Goal: Task Accomplishment & Management: Manage account settings

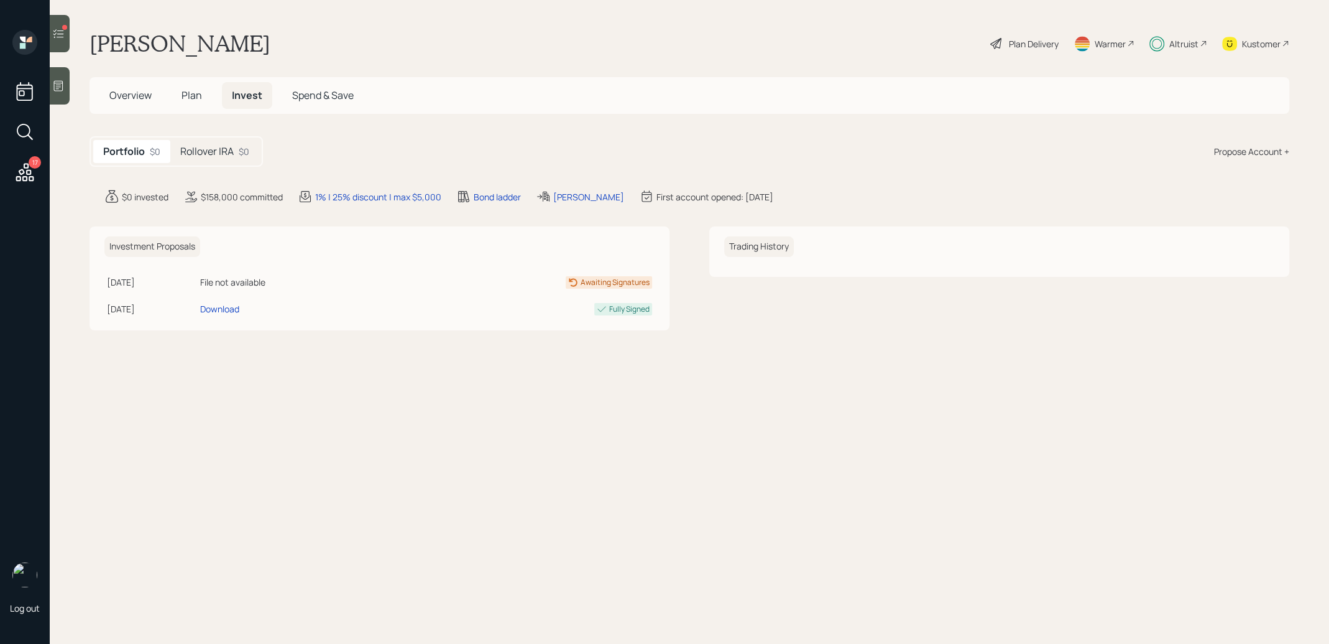
click at [210, 146] on h5 "Rollover IRA" at bounding box center [206, 152] width 53 height 12
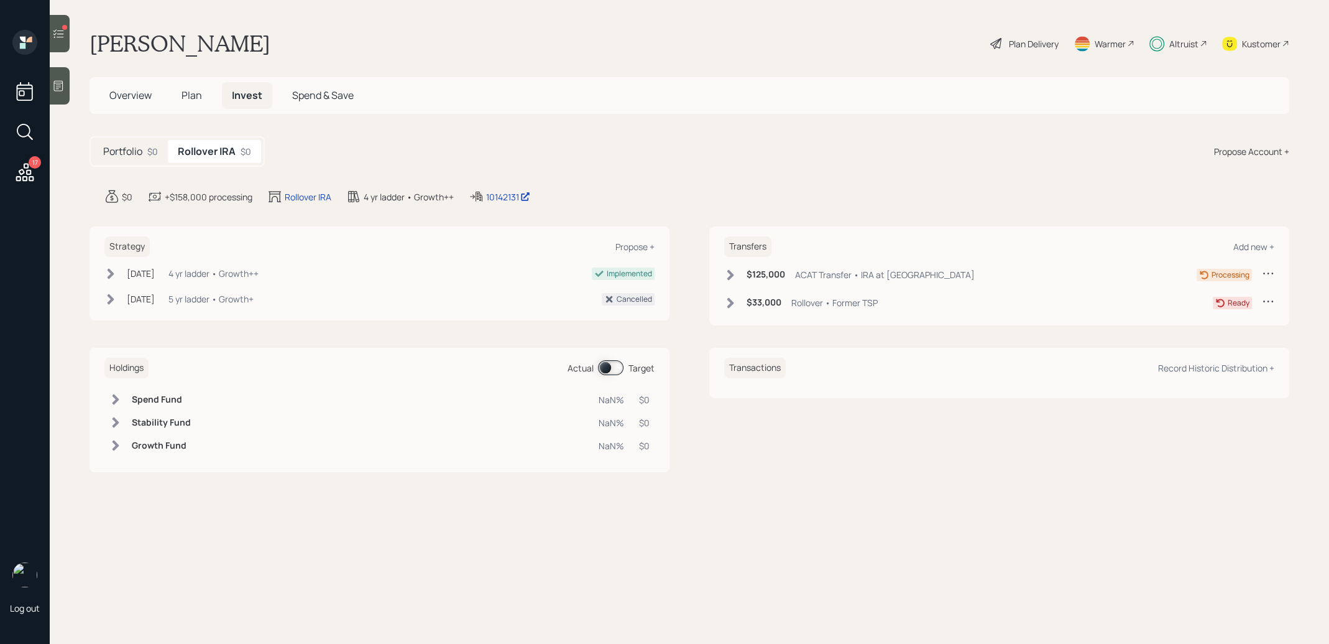
click at [607, 364] on span at bounding box center [610, 367] width 25 height 15
click at [618, 367] on span at bounding box center [610, 367] width 25 height 15
click at [607, 368] on span at bounding box center [610, 367] width 25 height 15
click at [60, 36] on icon at bounding box center [58, 33] width 12 height 12
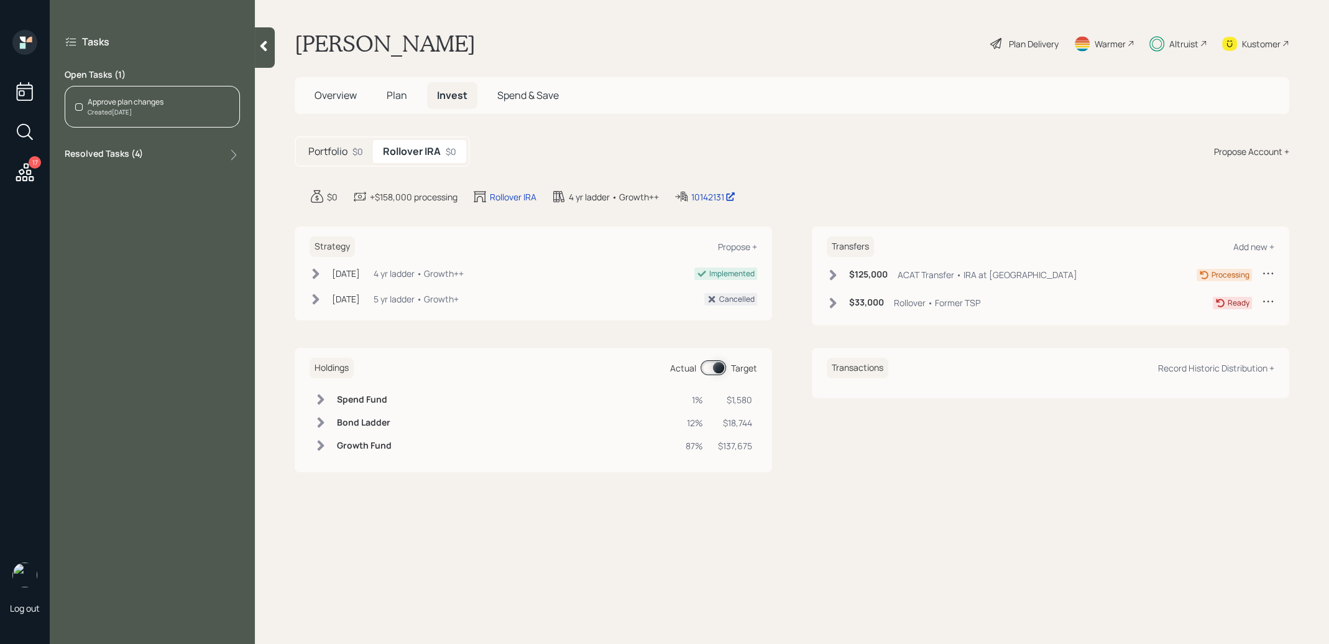
click at [400, 94] on span "Plan" at bounding box center [397, 95] width 21 height 14
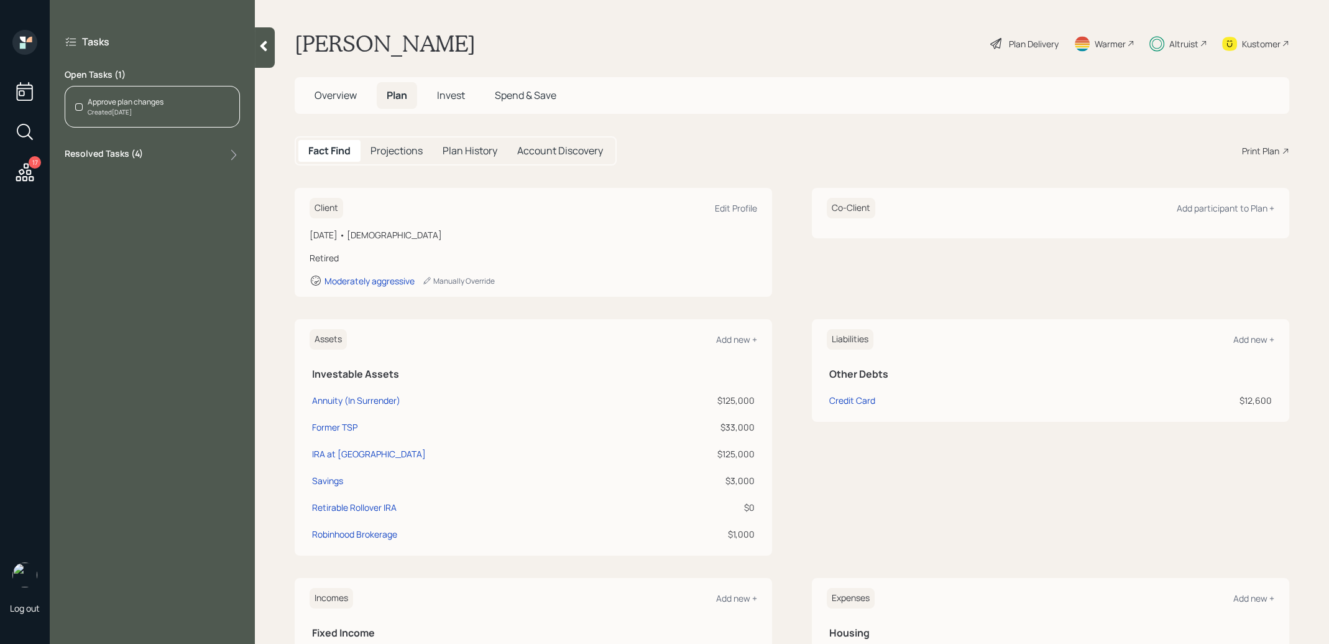
click at [173, 108] on div "Approve plan changes Created 1 days ago" at bounding box center [152, 107] width 175 height 42
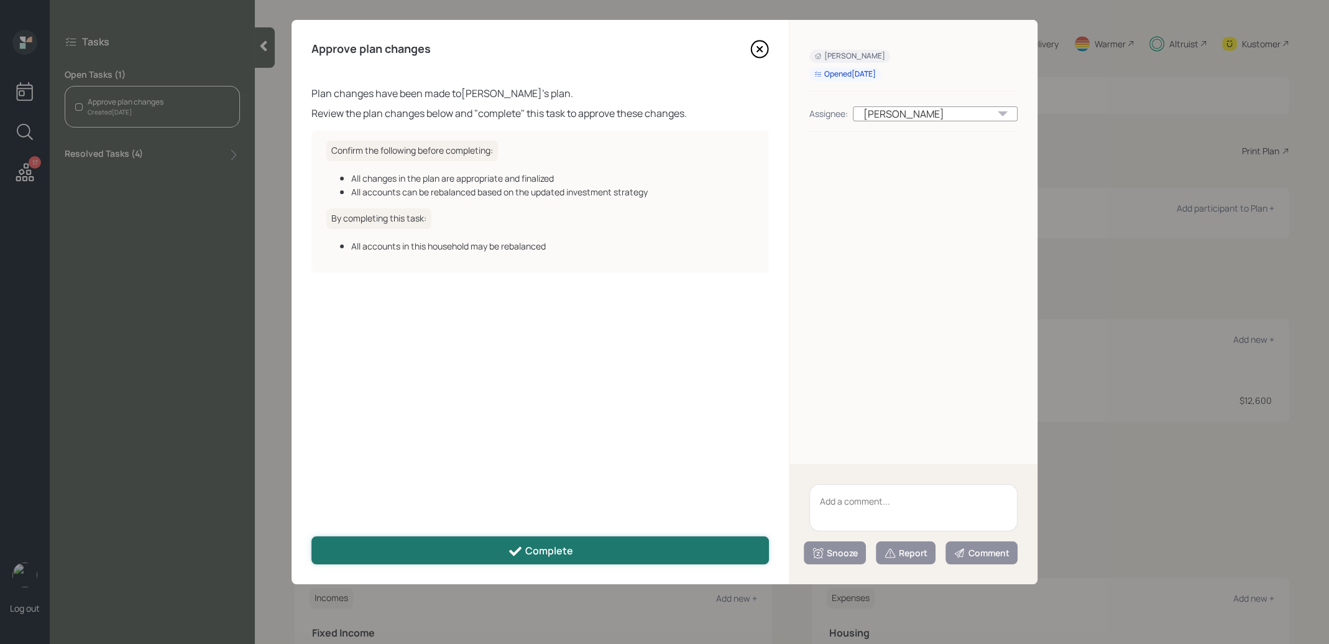
click at [570, 547] on div "Complete" at bounding box center [540, 550] width 65 height 15
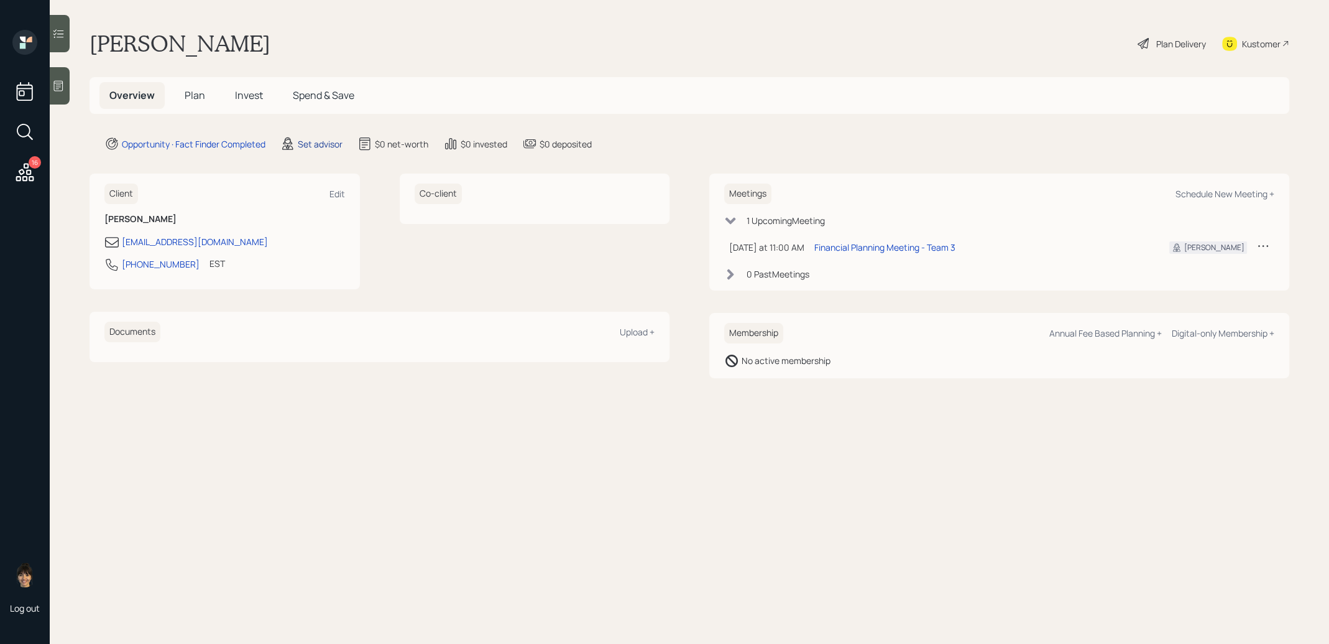
click at [325, 141] on div "Set advisor" at bounding box center [320, 143] width 45 height 13
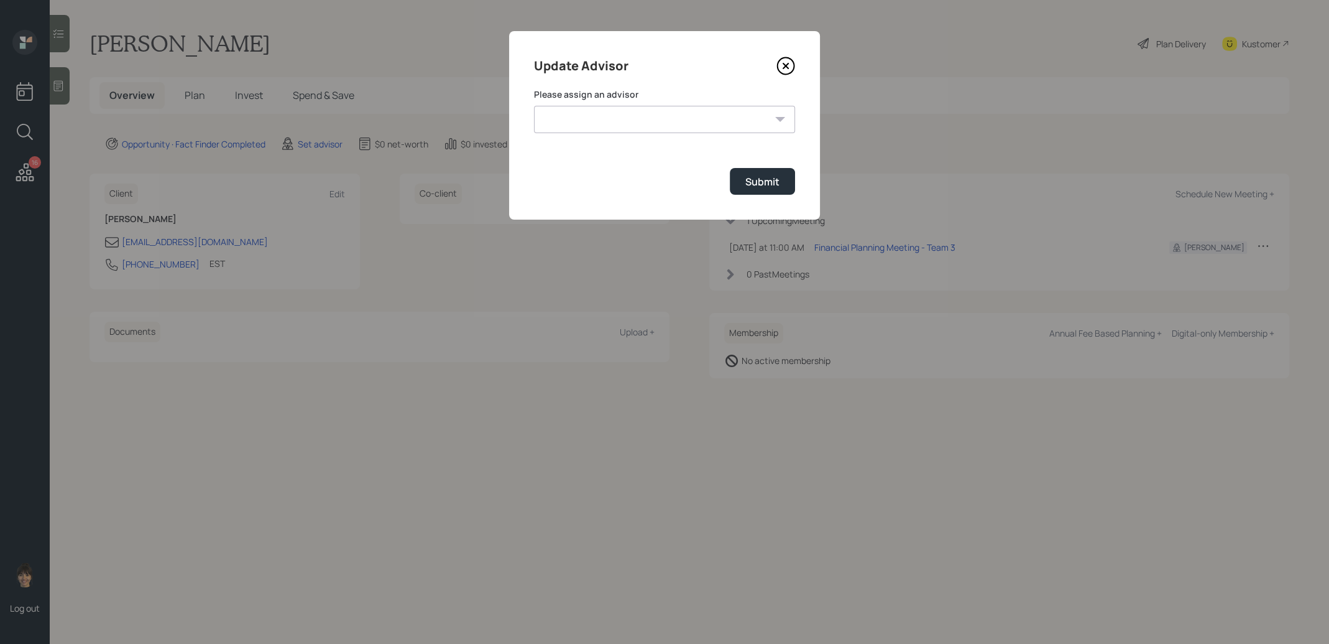
click at [592, 123] on select "[PERSON_NAME] [PERSON_NAME] [PERSON_NAME] End [PERSON_NAME] [PERSON_NAME] [PERS…" at bounding box center [664, 119] width 261 height 27
